Goal: Information Seeking & Learning: Learn about a topic

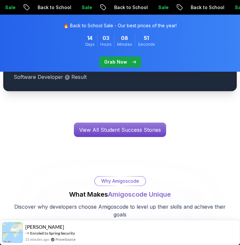
scroll to position [1226, 0]
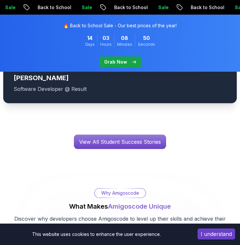
click at [125, 58] on span "pre-order" at bounding box center [120, 61] width 42 height 11
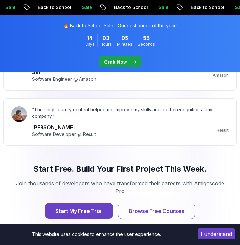
scroll to position [937, 0]
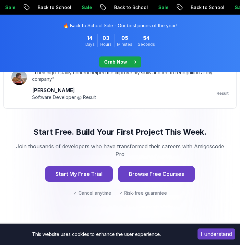
click at [175, 168] on button "Browse Free Courses" at bounding box center [156, 174] width 77 height 16
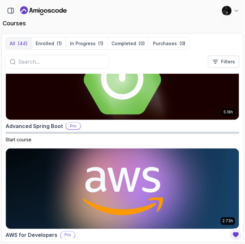
scroll to position [96, 0]
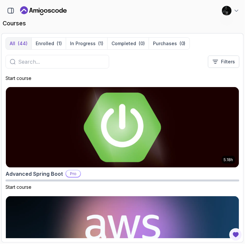
click at [76, 61] on input "text" at bounding box center [61, 62] width 87 height 8
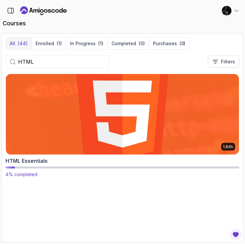
type input "HTML"
click at [138, 132] on img at bounding box center [122, 114] width 245 height 84
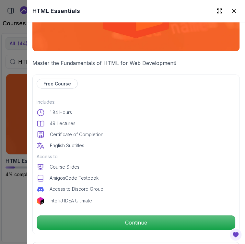
scroll to position [120, 0]
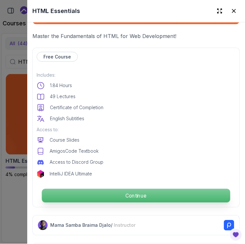
click at [143, 191] on p "Continue" at bounding box center [136, 196] width 189 height 14
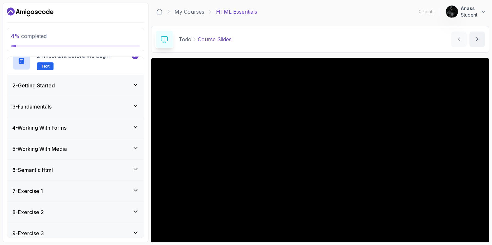
click at [90, 195] on div "7 - Exercise 1" at bounding box center [75, 190] width 137 height 21
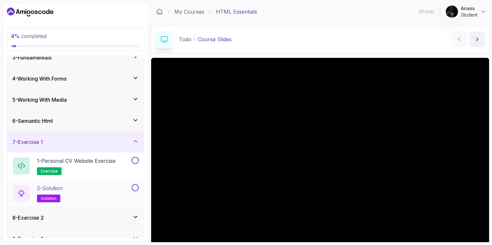
scroll to position [99, 0]
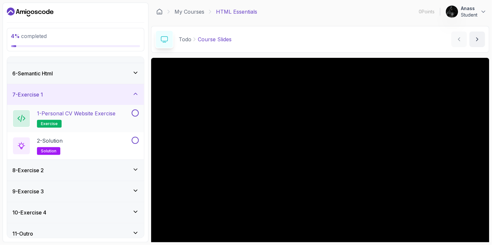
click at [131, 115] on div at bounding box center [134, 112] width 8 height 7
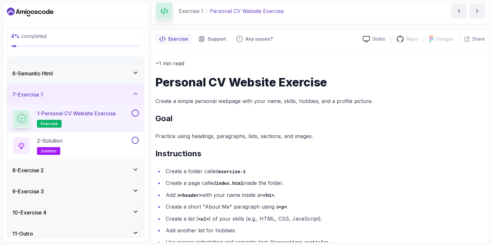
scroll to position [59, 0]
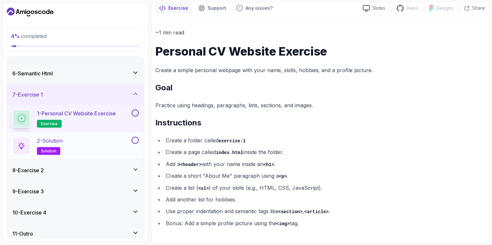
click at [108, 149] on div "2 - Solution solution" at bounding box center [71, 146] width 118 height 18
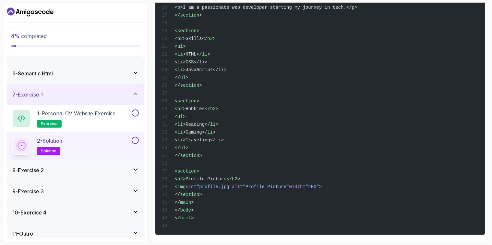
scroll to position [263, 0]
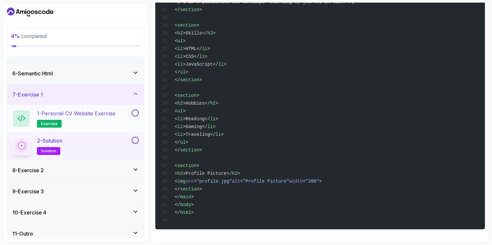
click at [135, 110] on button at bounding box center [135, 112] width 7 height 7
click at [135, 141] on button at bounding box center [135, 140] width 7 height 7
drag, startPoint x: 137, startPoint y: 117, endPoint x: 130, endPoint y: 116, distance: 6.9
click at [130, 117] on button "1 - Personal CV Website Exercise exercise" at bounding box center [75, 118] width 127 height 18
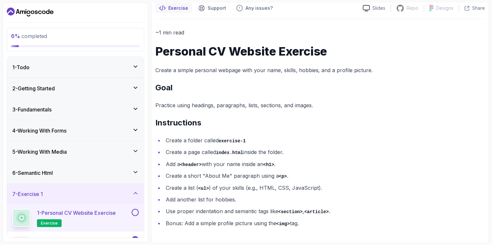
click at [102, 72] on div "1 - Todo" at bounding box center [75, 67] width 137 height 21
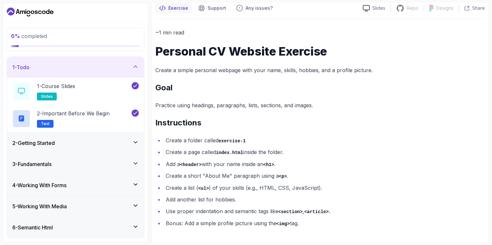
click at [112, 147] on div "2 - Getting Started" at bounding box center [75, 142] width 137 height 21
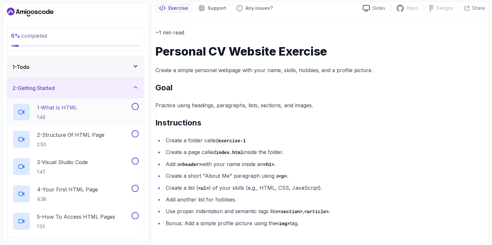
click at [135, 111] on button "1 - What Is HTML 1:49" at bounding box center [75, 112] width 127 height 18
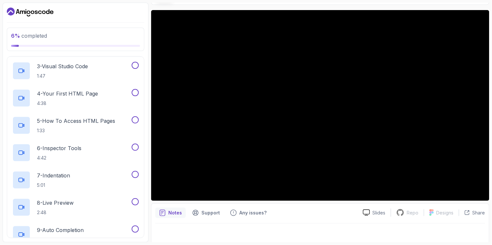
scroll to position [96, 0]
click at [104, 97] on div "4 - Your First HTML Page 4:38" at bounding box center [71, 98] width 118 height 18
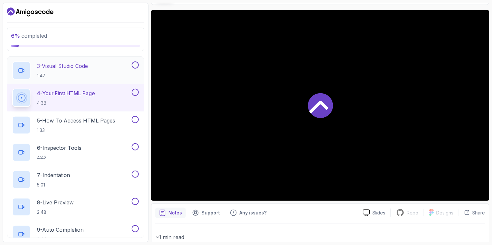
click at [96, 72] on div "3 - Visual Studio Code 1:47" at bounding box center [71, 70] width 118 height 18
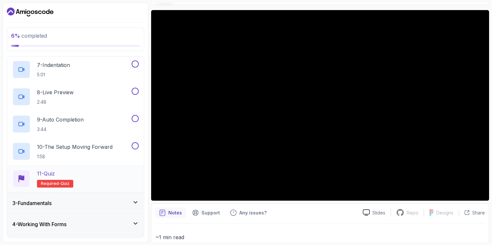
scroll to position [216, 0]
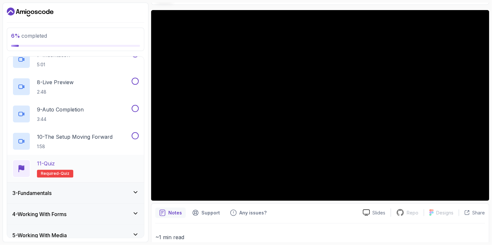
click at [92, 169] on div "11 - Quiz Required- quiz" at bounding box center [75, 168] width 127 height 18
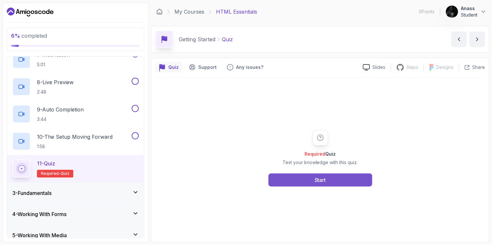
click at [216, 180] on button "Start" at bounding box center [321, 179] width 104 height 13
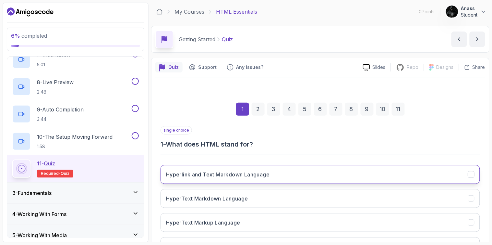
scroll to position [48, 0]
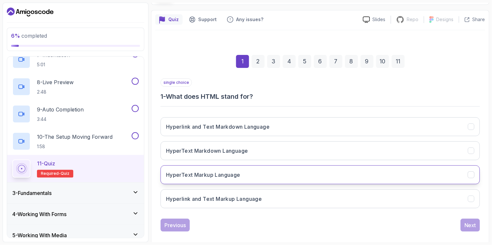
click at [206, 178] on h3 "HyperText Markup Language" at bounding box center [203, 175] width 74 height 8
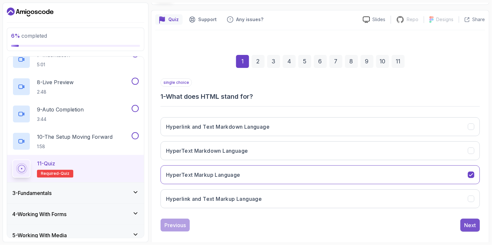
click at [216, 220] on button "Next" at bounding box center [470, 224] width 19 height 13
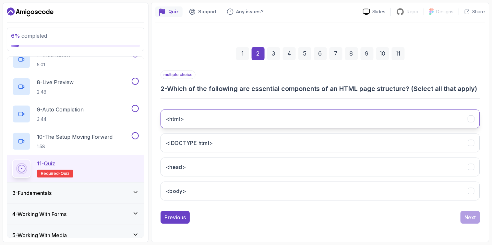
scroll to position [64, 0]
click at [208, 117] on button "<html>" at bounding box center [321, 118] width 320 height 19
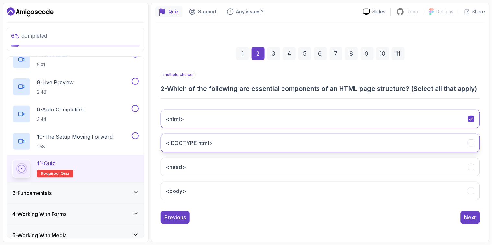
click at [216, 147] on button "<!DOCTYPE html>" at bounding box center [321, 142] width 320 height 19
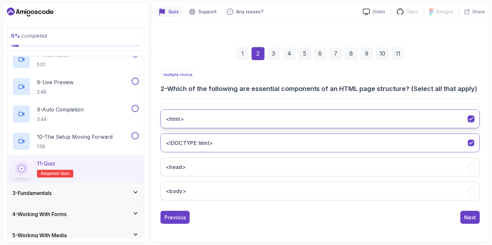
click at [216, 119] on button "<html>" at bounding box center [321, 118] width 320 height 19
click at [216, 115] on button "<html>" at bounding box center [321, 118] width 320 height 19
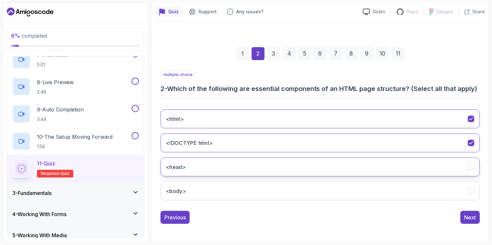
click at [216, 168] on button "<head>" at bounding box center [321, 166] width 320 height 19
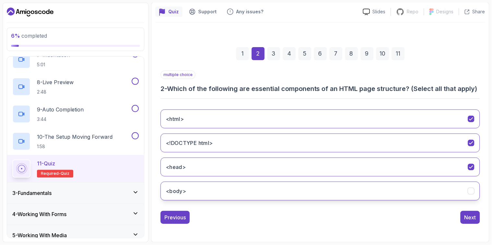
click at [216, 190] on button "<body>" at bounding box center [321, 190] width 320 height 19
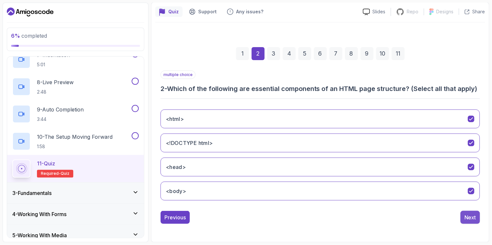
click at [216, 215] on div "Next" at bounding box center [471, 217] width 12 height 8
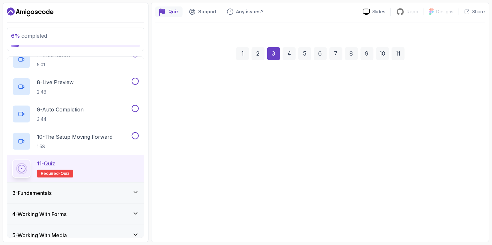
scroll to position [56, 0]
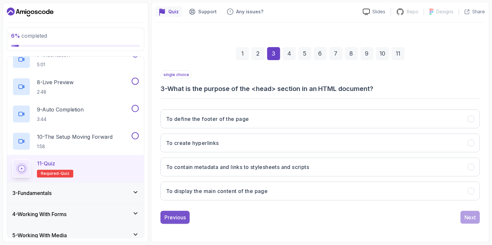
click at [175, 219] on div "Previous" at bounding box center [175, 217] width 21 height 8
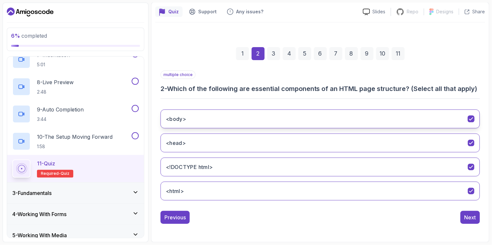
click at [216, 128] on button "<body>" at bounding box center [321, 118] width 320 height 19
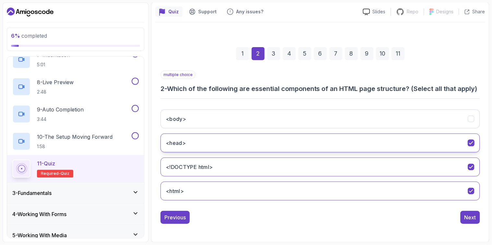
click at [216, 147] on button "<head>" at bounding box center [321, 142] width 320 height 19
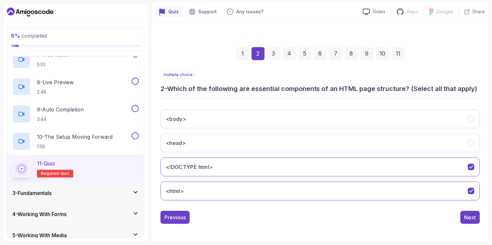
click at [216, 165] on div "<body> <head> <!DOCTYPE html> <html>" at bounding box center [321, 154] width 320 height 101
click at [216, 176] on button "<!DOCTYPE html>" at bounding box center [321, 166] width 320 height 19
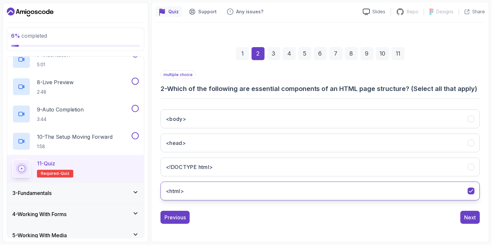
click at [216, 193] on button "<html>" at bounding box center [321, 190] width 320 height 19
click at [216, 200] on button "<html>" at bounding box center [321, 190] width 320 height 19
